Goal: Contribute content: Contribute content

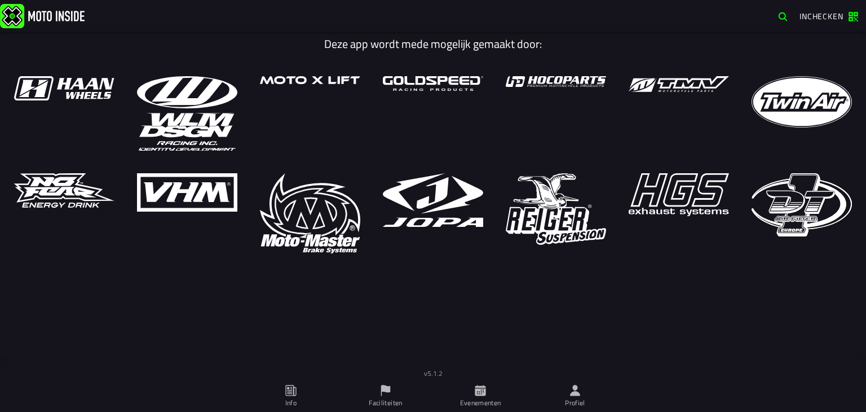
click at [578, 399] on ion-label "Profiel" at bounding box center [575, 403] width 20 height 10
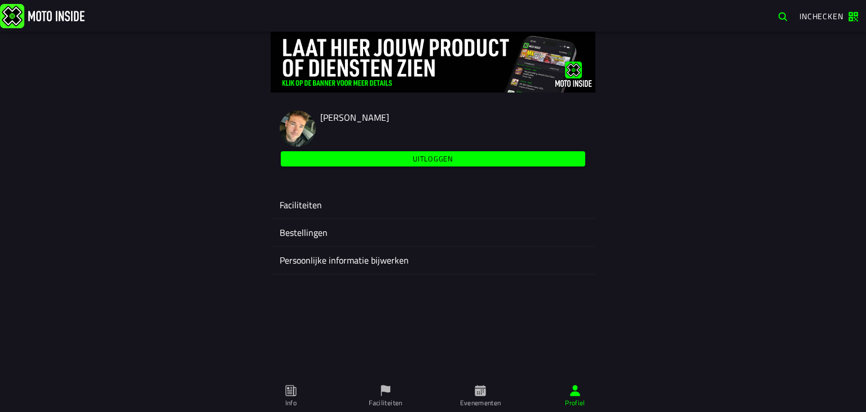
click at [323, 200] on ion-label "Faciliteiten" at bounding box center [433, 205] width 307 height 14
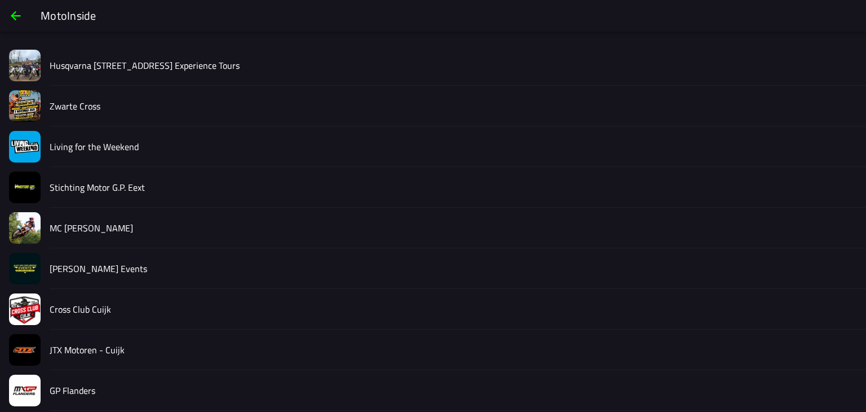
click at [0, 0] on slot "Living for the Weekend" at bounding box center [0, 0] width 0 height 0
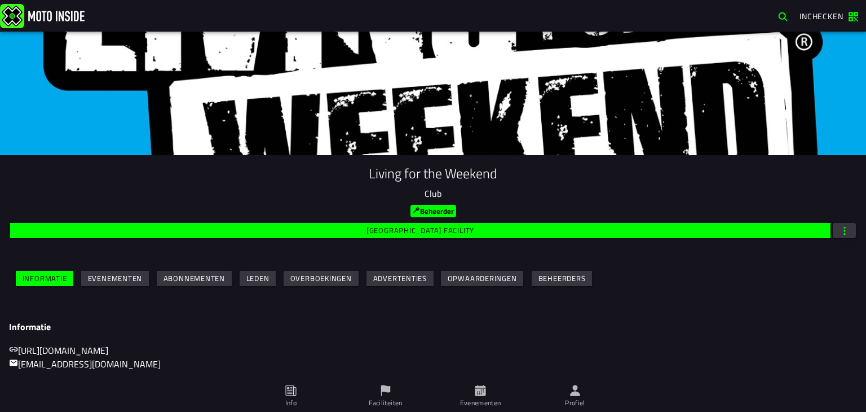
click at [0, 0] on slot "Evenementen" at bounding box center [0, 0] width 0 height 0
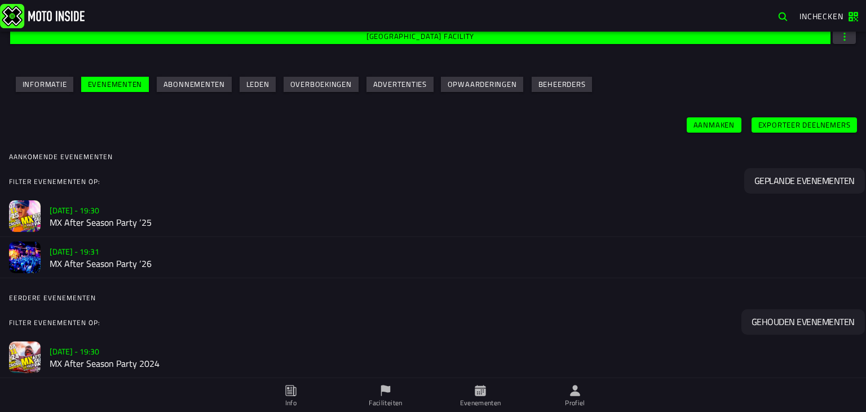
scroll to position [194, 0]
click at [129, 217] on h2 "MX After Season Party ‘25" at bounding box center [454, 222] width 808 height 11
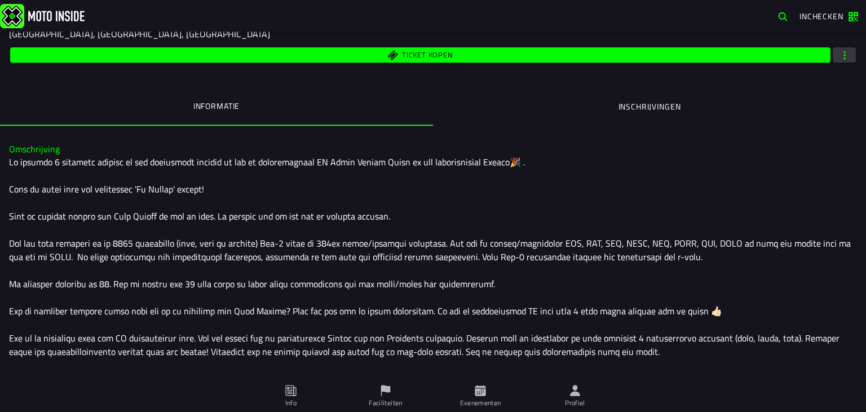
scroll to position [188, 0]
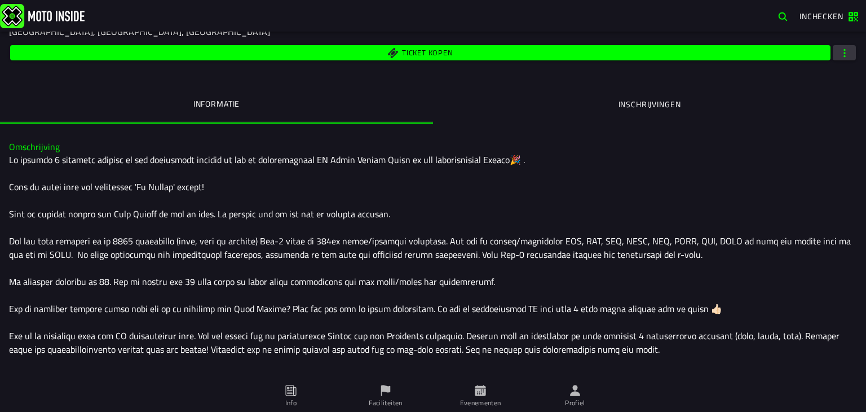
drag, startPoint x: 9, startPoint y: 160, endPoint x: 218, endPoint y: 271, distance: 237.2
click at [218, 271] on div at bounding box center [433, 363] width 848 height 420
click at [174, 231] on div at bounding box center [433, 363] width 848 height 420
drag, startPoint x: 5, startPoint y: 156, endPoint x: 123, endPoint y: 188, distance: 122.7
click at [123, 188] on div "Omschrijving" at bounding box center [433, 357] width 866 height 448
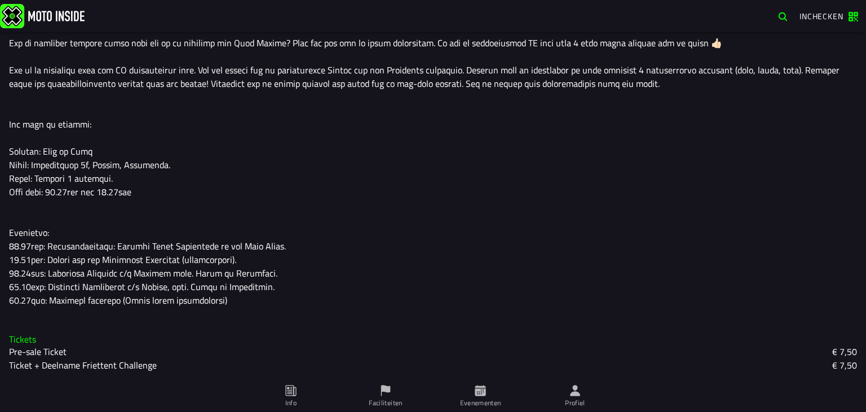
scroll to position [453, 0]
drag, startPoint x: 296, startPoint y: 310, endPoint x: 11, endPoint y: 30, distance: 399.2
click at [11, 30] on div "Inchecken Deze app wordt mede mogelijk gemaakt door: v5.1.2 Jean-Paul Maas Uitl…" at bounding box center [433, 206] width 866 height 412
click at [188, 120] on div at bounding box center [433, 98] width 848 height 420
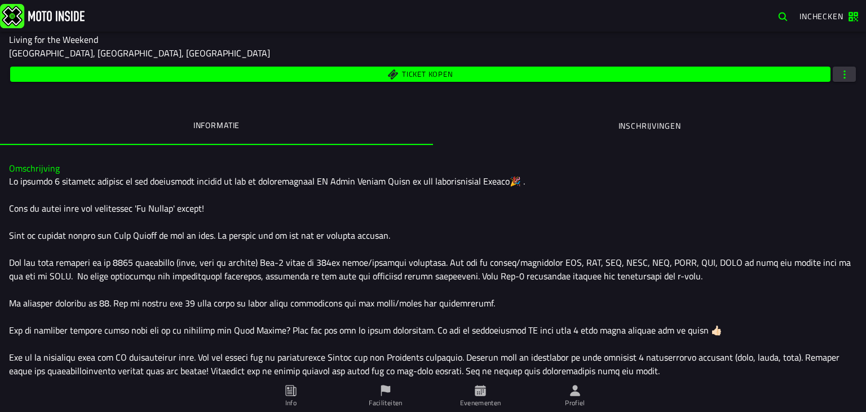
scroll to position [166, 0]
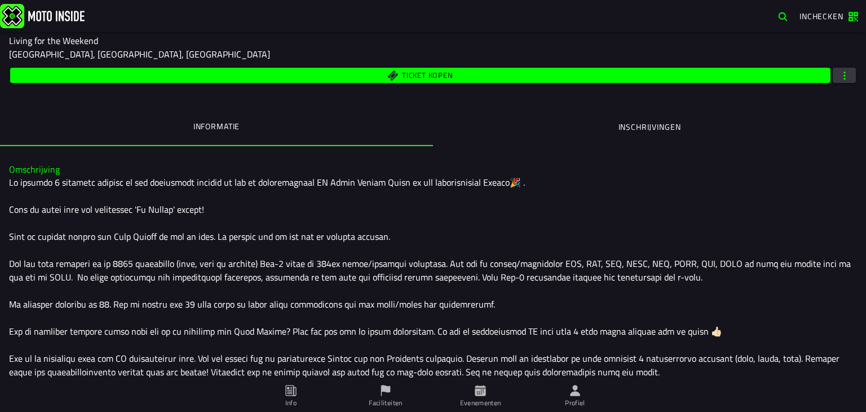
drag, startPoint x: 93, startPoint y: 201, endPoint x: 39, endPoint y: 205, distance: 53.7
click at [39, 205] on div at bounding box center [433, 385] width 848 height 420
click at [840, 73] on span "button" at bounding box center [845, 75] width 10 height 11
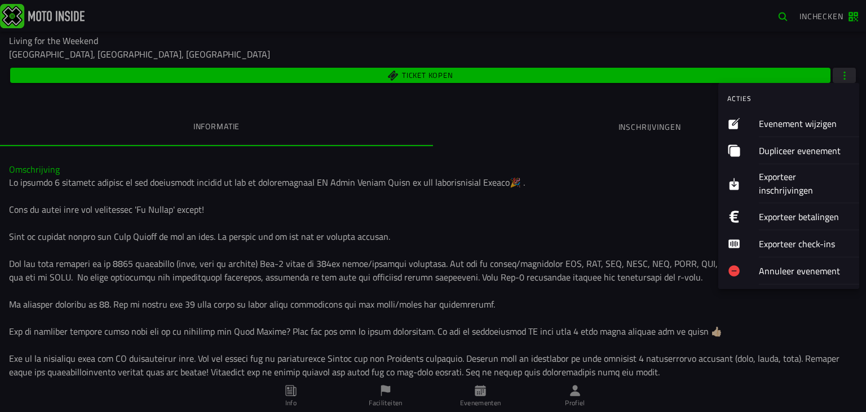
click at [787, 122] on ion-label "Evenement wijzigen" at bounding box center [804, 123] width 91 height 14
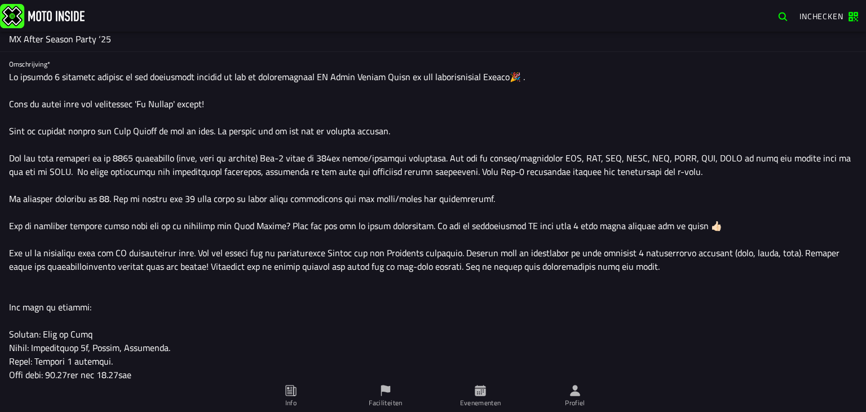
scroll to position [286, 0]
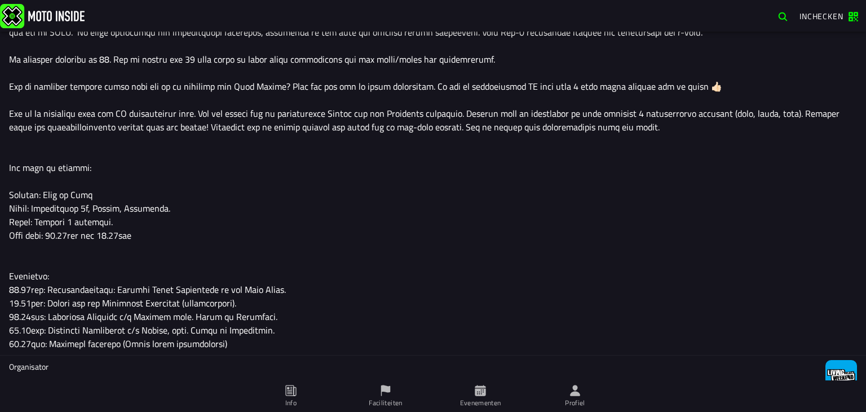
drag, startPoint x: 10, startPoint y: 224, endPoint x: 229, endPoint y: 365, distance: 261.1
click at [229, 355] on textarea "Omschrijving*" at bounding box center [433, 143] width 848 height 424
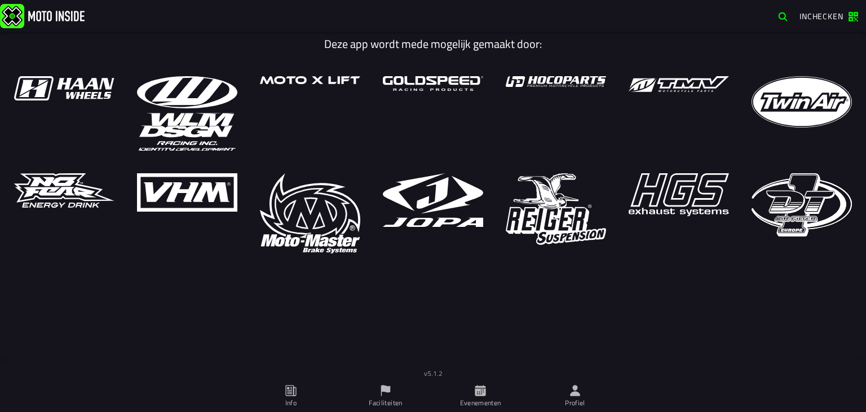
click at [577, 391] on icon at bounding box center [575, 390] width 10 height 11
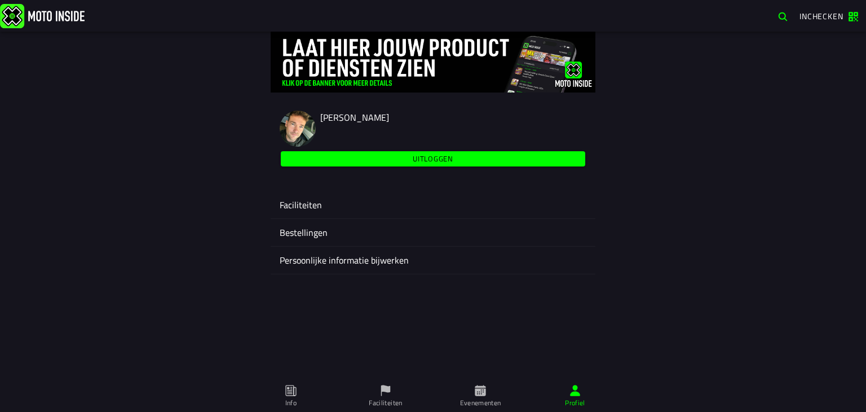
click at [315, 196] on div "Faciliteiten" at bounding box center [433, 204] width 307 height 27
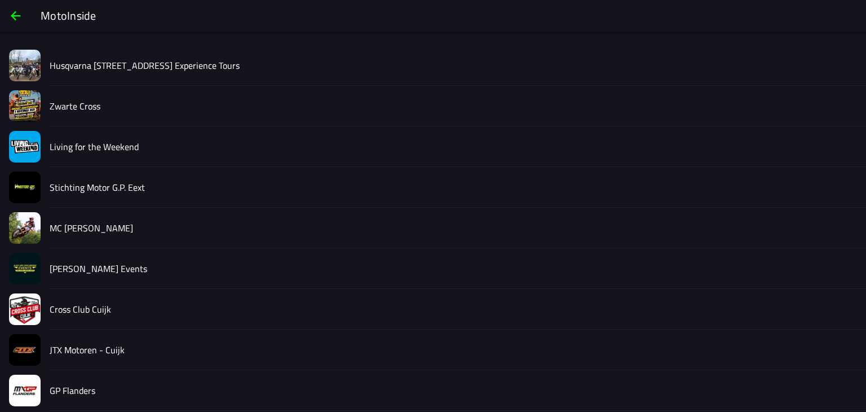
click at [0, 0] on slot "Living for the Weekend" at bounding box center [0, 0] width 0 height 0
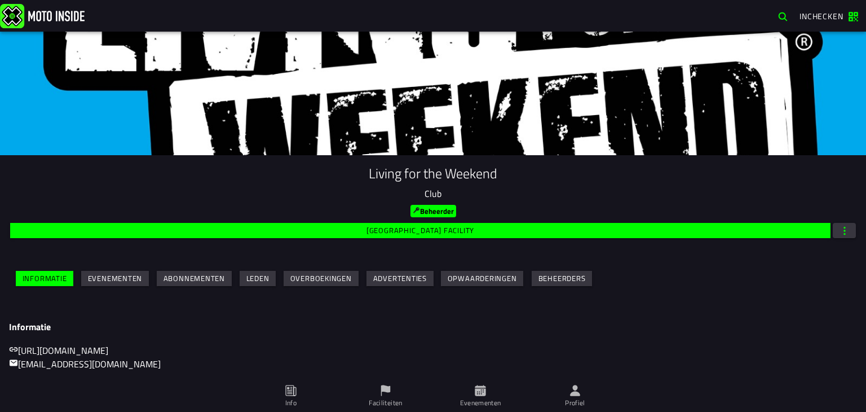
click at [0, 0] on slot "Evenementen" at bounding box center [0, 0] width 0 height 0
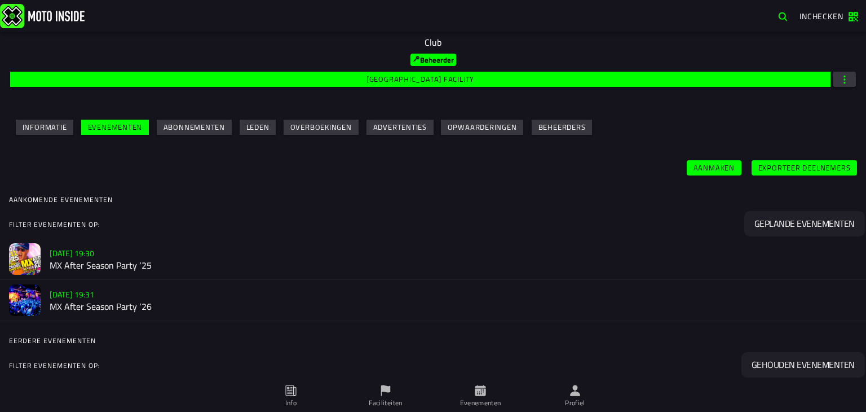
scroll to position [158, 0]
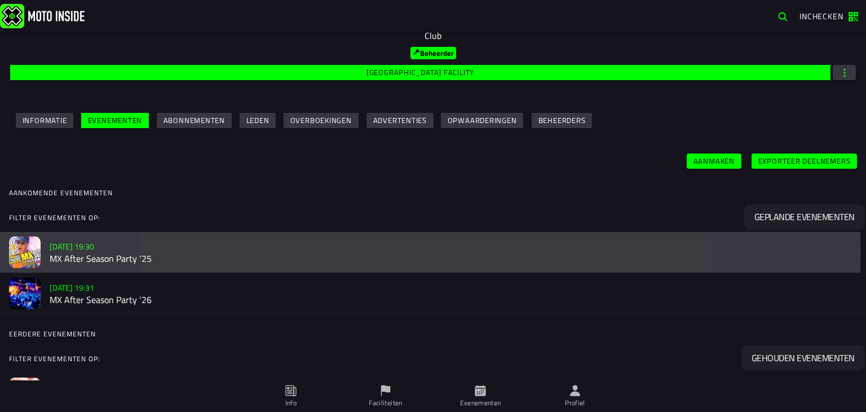
click at [129, 250] on h3 "[DATE] 19:30" at bounding box center [454, 246] width 808 height 12
